Goal: Browse casually

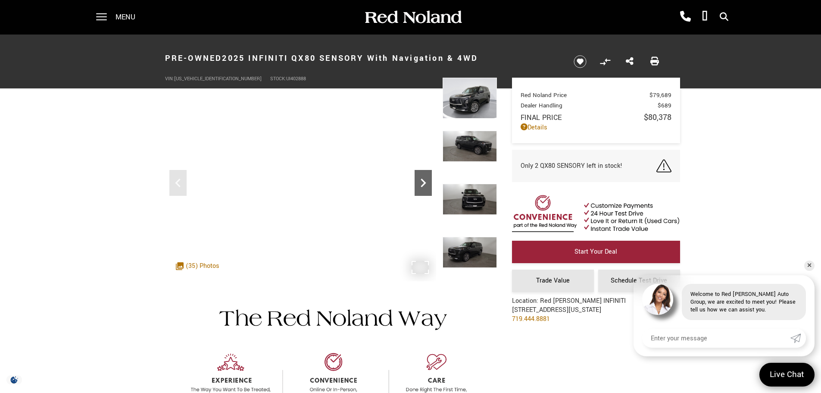
click at [427, 184] on icon "Next" at bounding box center [423, 182] width 17 height 17
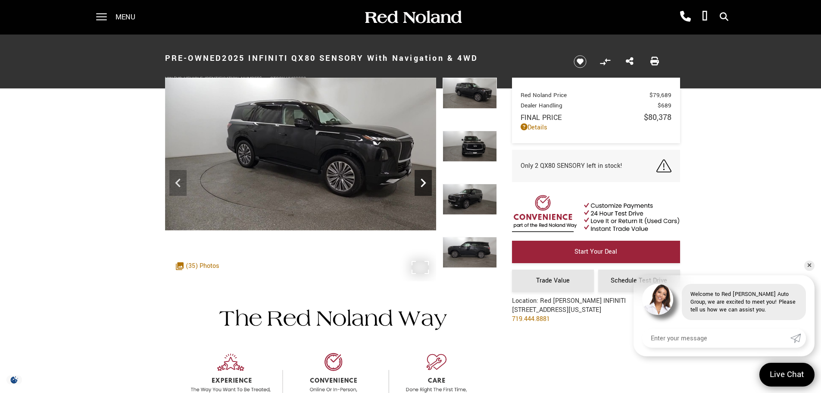
click at [427, 184] on icon "Next" at bounding box center [423, 182] width 17 height 17
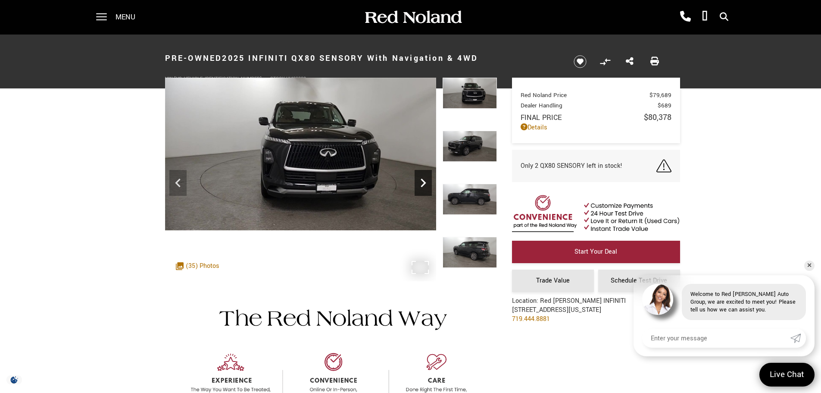
click at [427, 184] on icon "Next" at bounding box center [423, 182] width 17 height 17
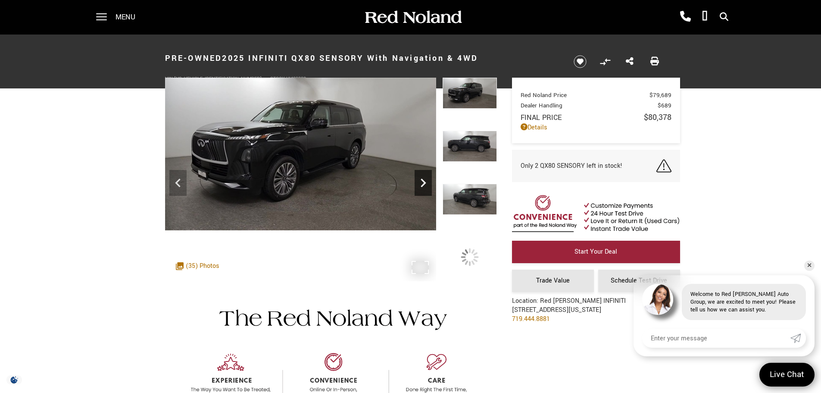
click at [427, 184] on icon "Next" at bounding box center [423, 182] width 17 height 17
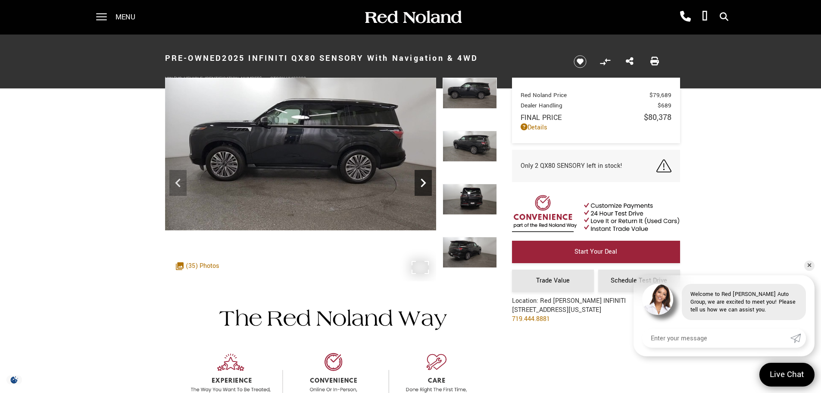
click at [427, 184] on icon "Next" at bounding box center [423, 182] width 17 height 17
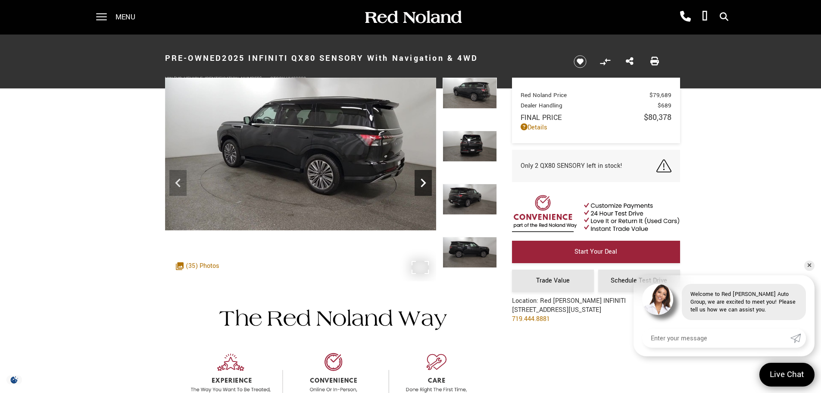
click at [427, 184] on icon "Next" at bounding box center [423, 182] width 17 height 17
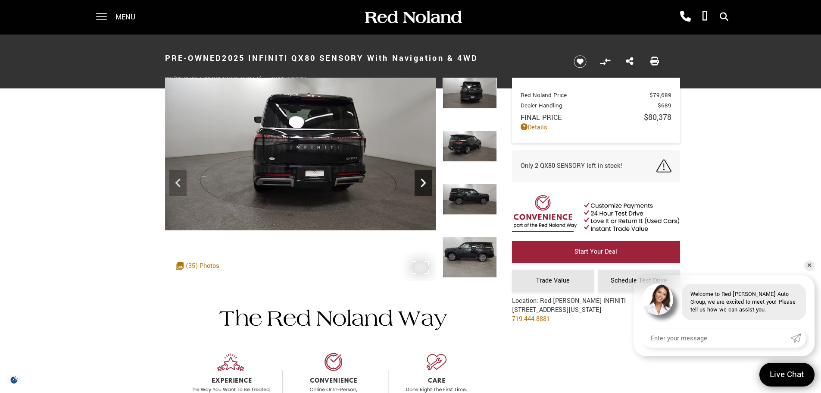
click at [427, 184] on icon "Next" at bounding box center [423, 182] width 17 height 17
